Goal: Task Accomplishment & Management: Use online tool/utility

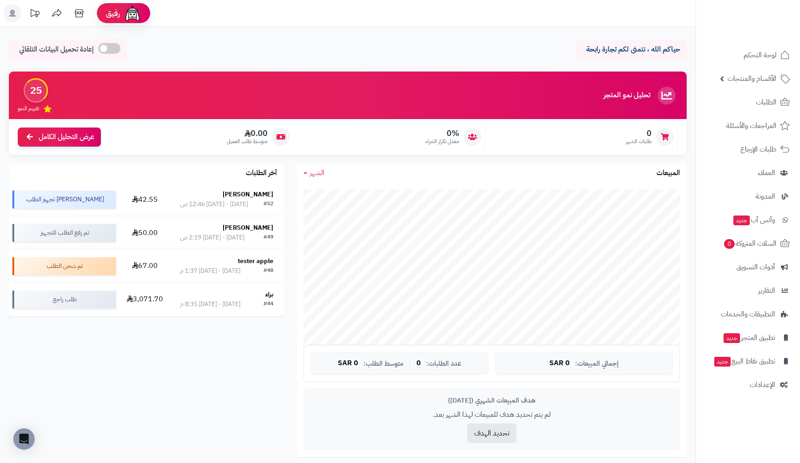
scroll to position [68, 0]
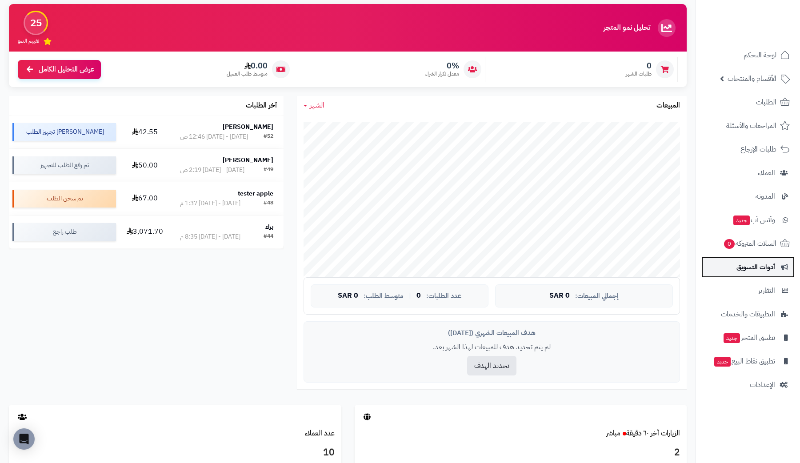
click at [768, 268] on span "أدوات التسويق" at bounding box center [756, 267] width 39 height 12
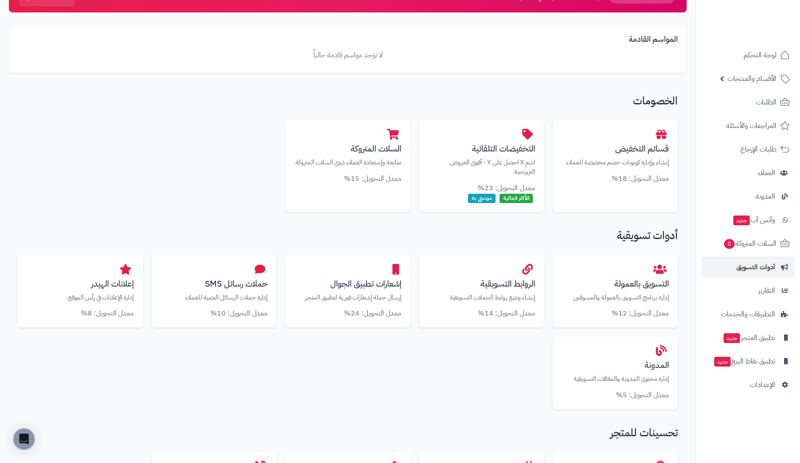
scroll to position [55, 0]
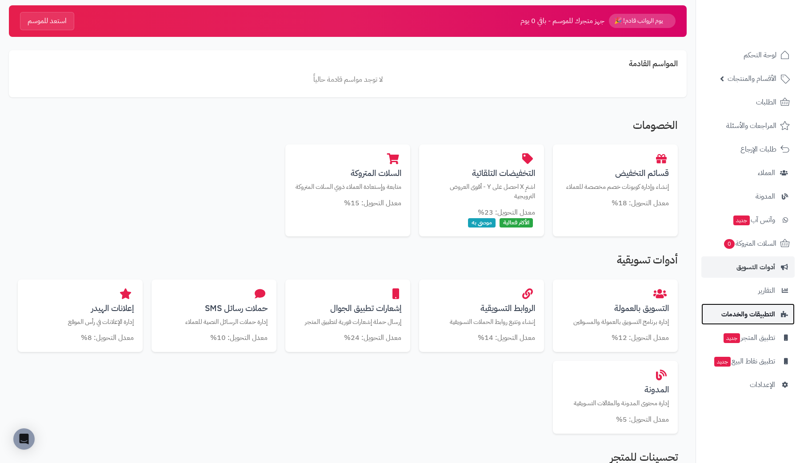
click at [772, 309] on span "التطبيقات والخدمات" at bounding box center [749, 314] width 54 height 12
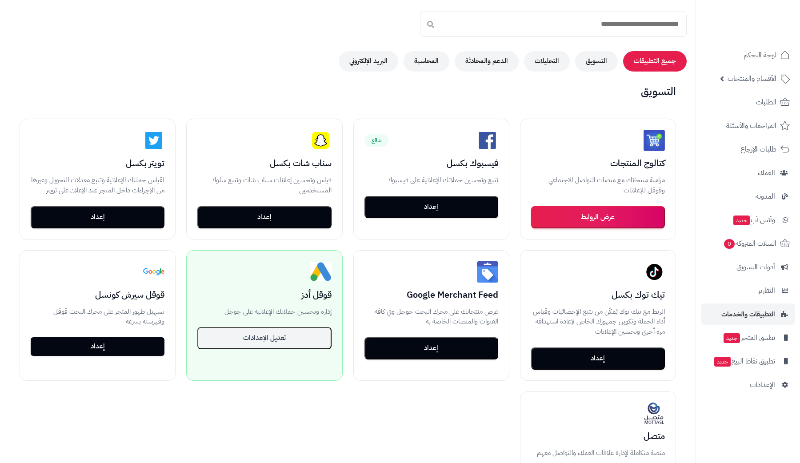
scroll to position [129, 0]
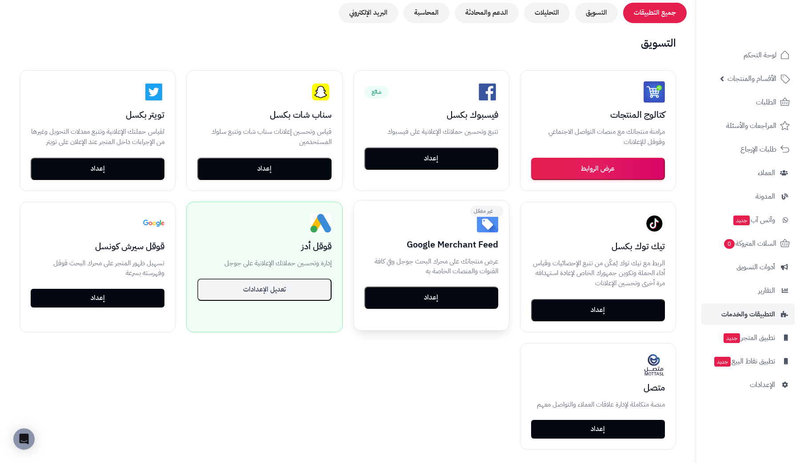
click at [471, 300] on button "إعداد" at bounding box center [432, 298] width 134 height 22
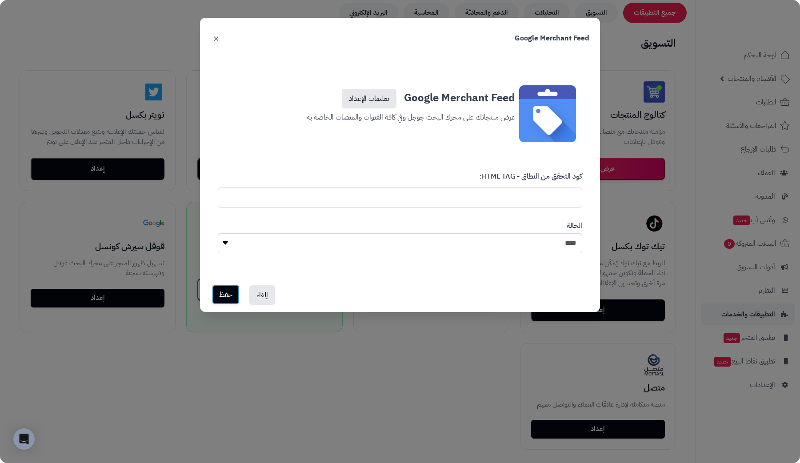
click at [230, 300] on button "حفظ" at bounding box center [226, 295] width 28 height 20
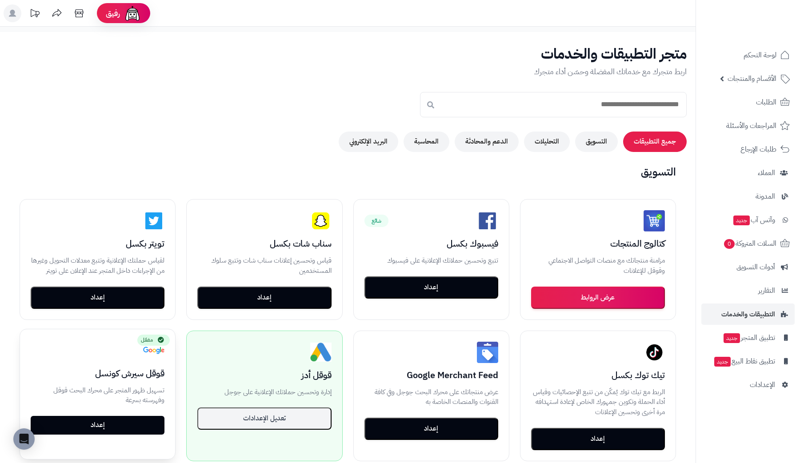
scroll to position [129, 0]
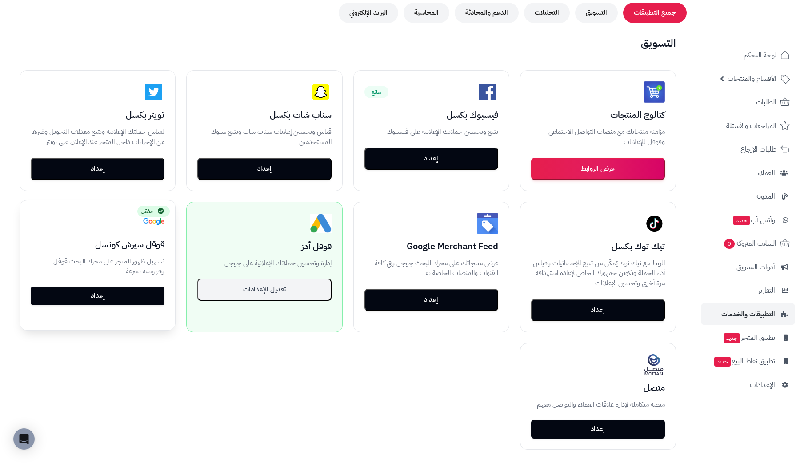
click at [115, 294] on link "إعداد" at bounding box center [98, 296] width 134 height 19
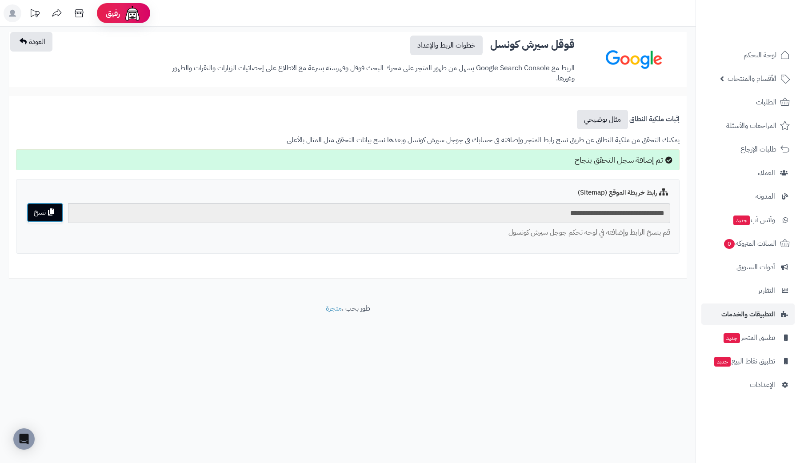
click at [56, 213] on button "نسخ" at bounding box center [45, 213] width 37 height 20
click at [760, 314] on span "التطبيقات والخدمات" at bounding box center [749, 314] width 54 height 12
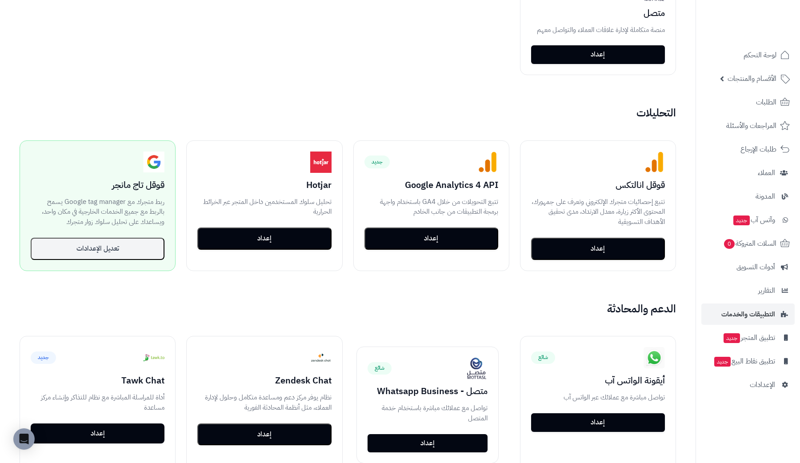
scroll to position [530, 0]
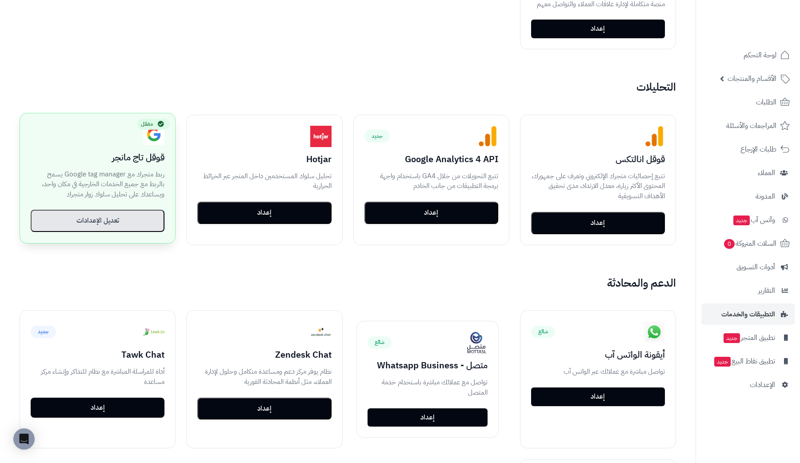
click at [115, 231] on button "تعديل الإعدادات" at bounding box center [98, 221] width 134 height 22
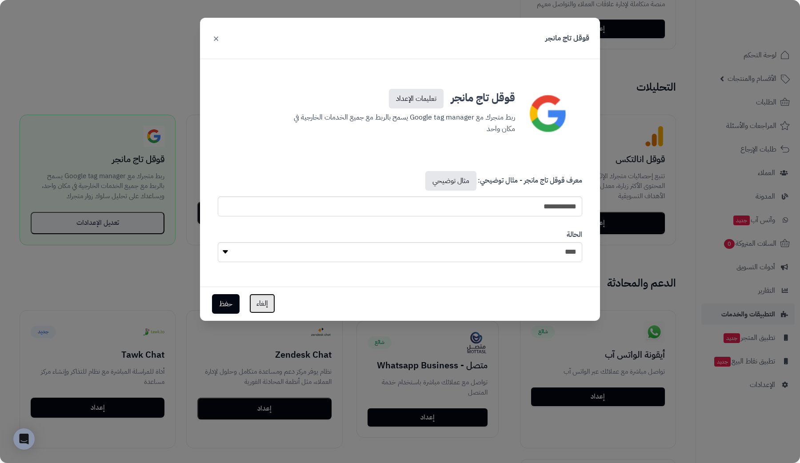
click at [261, 297] on button "إلغاء" at bounding box center [262, 304] width 26 height 20
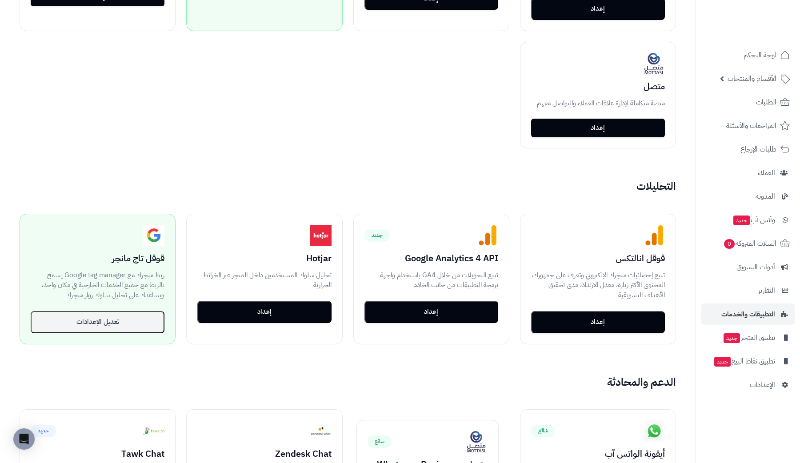
scroll to position [0, 0]
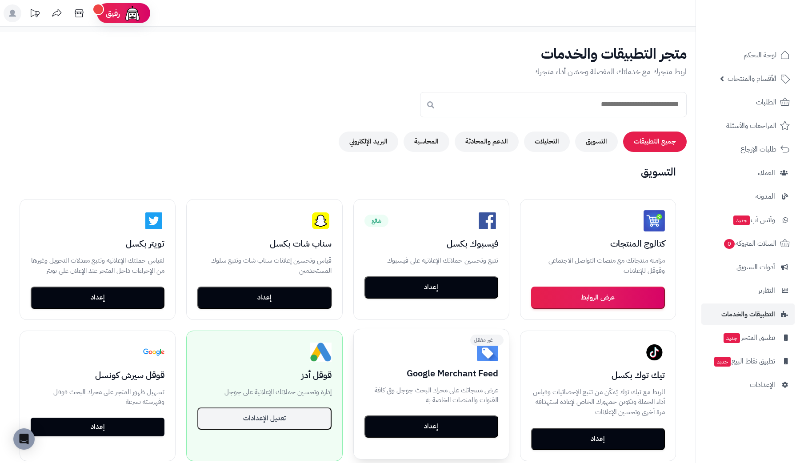
click at [447, 434] on button "إعداد" at bounding box center [432, 427] width 134 height 22
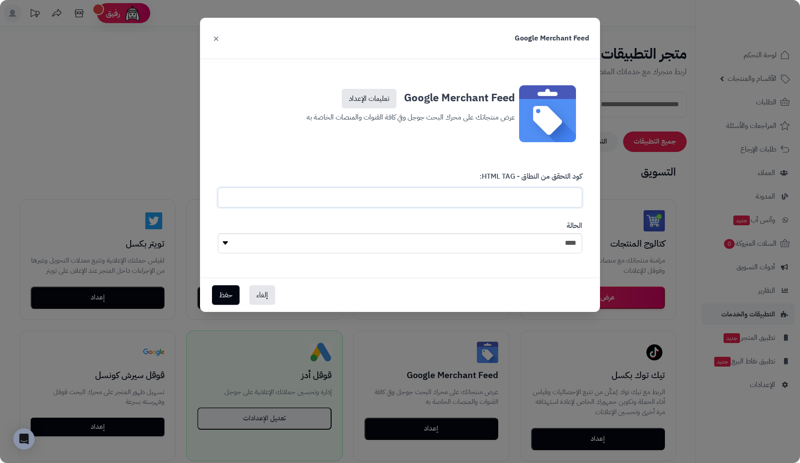
click at [375, 188] on input "text" at bounding box center [400, 198] width 365 height 20
type input "**********"
click at [261, 296] on button "إلغاء" at bounding box center [262, 295] width 26 height 20
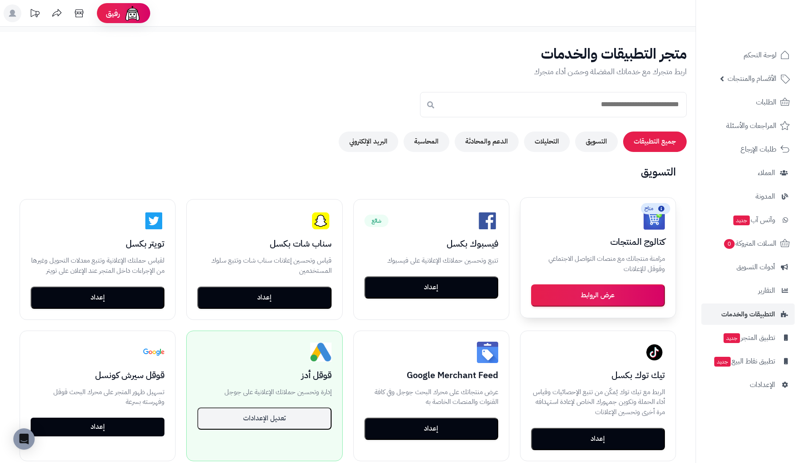
click at [573, 294] on button "عرض الروابط" at bounding box center [598, 296] width 134 height 22
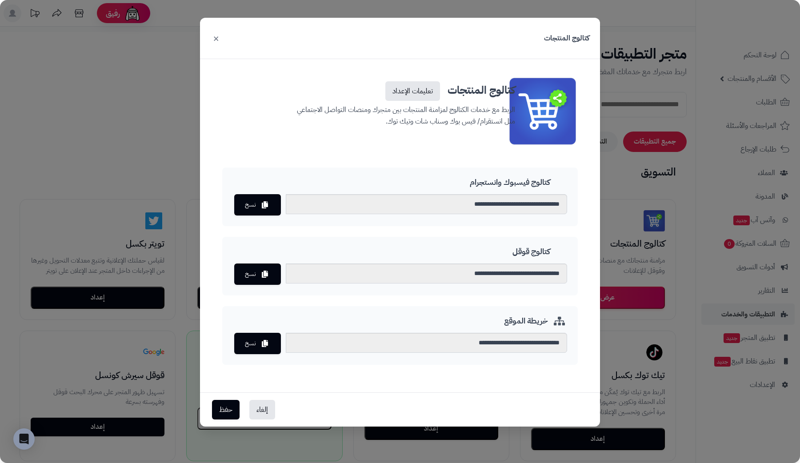
scroll to position [8, 0]
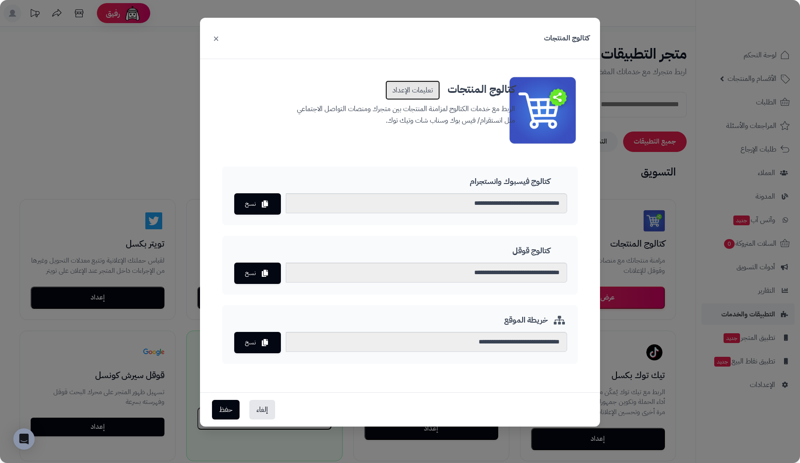
click at [411, 89] on link "تعليمات الإعداد" at bounding box center [413, 90] width 55 height 20
click at [267, 272] on icon at bounding box center [265, 272] width 6 height 7
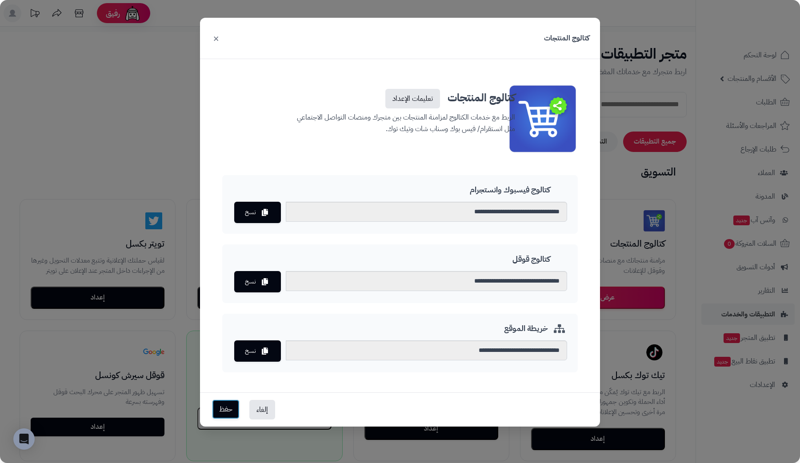
click at [222, 409] on button "حفظ" at bounding box center [226, 410] width 28 height 20
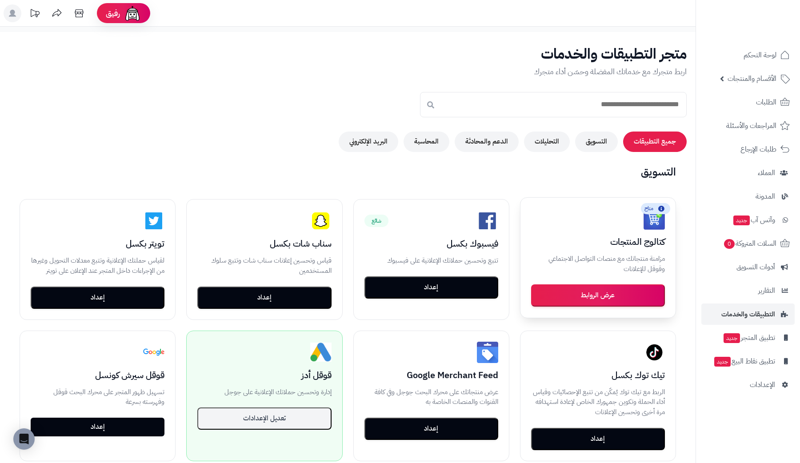
click at [593, 296] on button "عرض الروابط" at bounding box center [598, 296] width 134 height 22
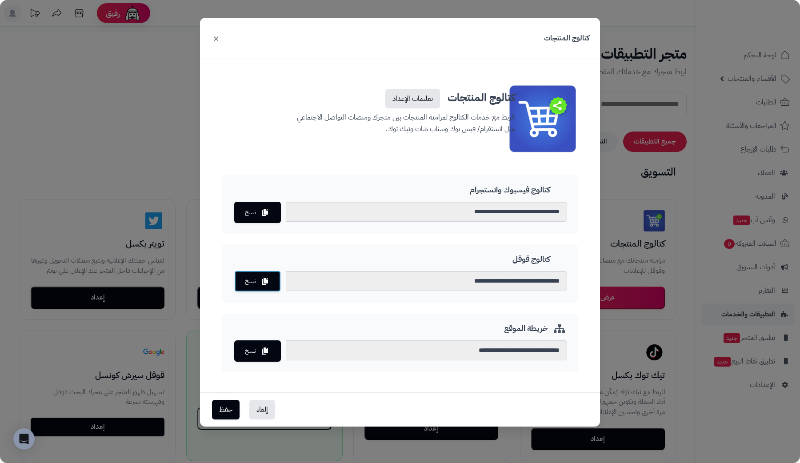
click at [266, 283] on icon at bounding box center [265, 281] width 6 height 7
click at [250, 346] on button "نسخ" at bounding box center [257, 350] width 47 height 21
click at [249, 349] on button "نسخ" at bounding box center [257, 350] width 47 height 21
click at [35, 124] on div "**********" at bounding box center [400, 231] width 800 height 463
